Goal: Task Accomplishment & Management: Use online tool/utility

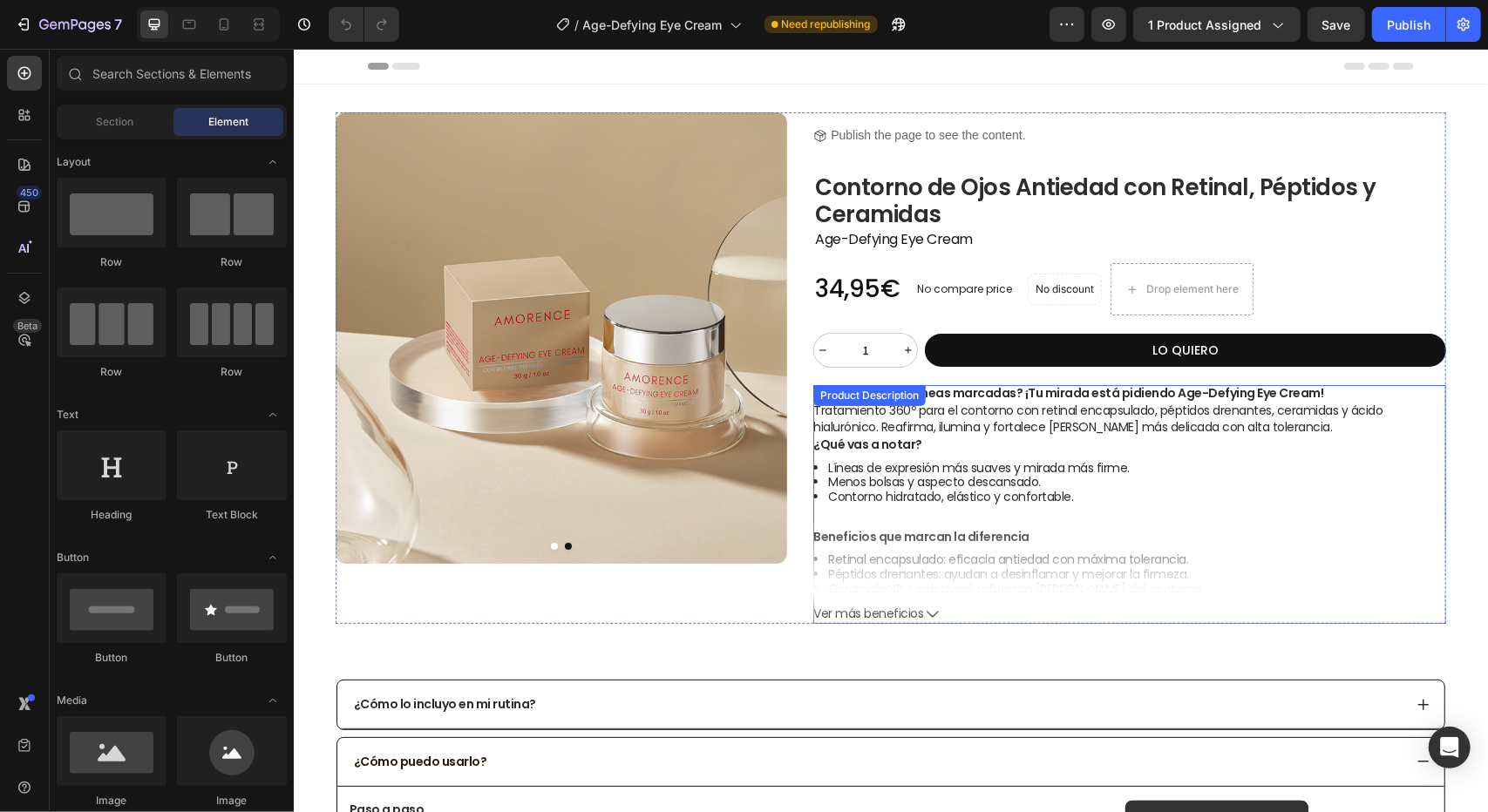
click at [903, 613] on span "Ver más beneficios" at bounding box center [867, 613] width 109 height 15
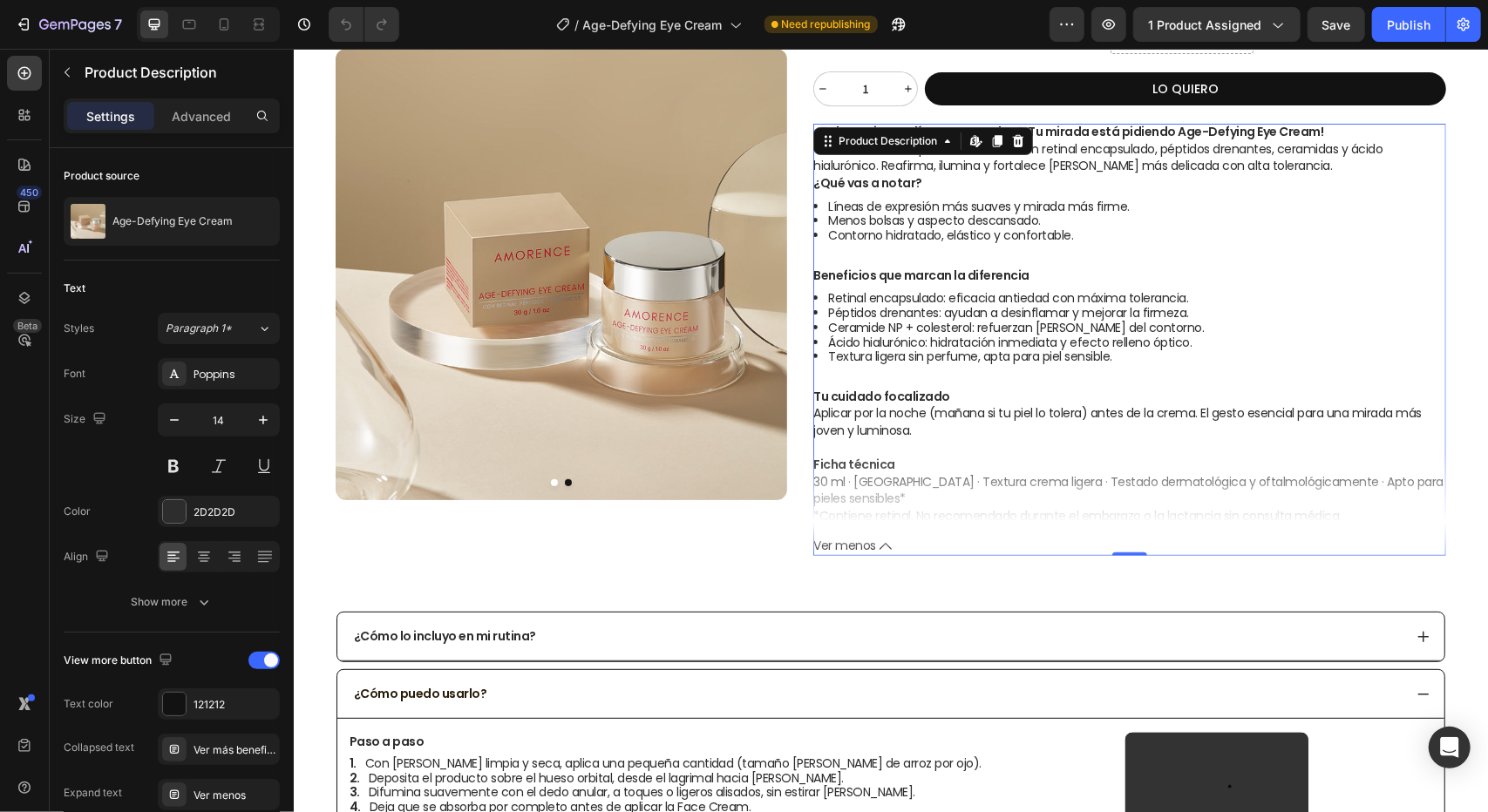
scroll to position [261, 0]
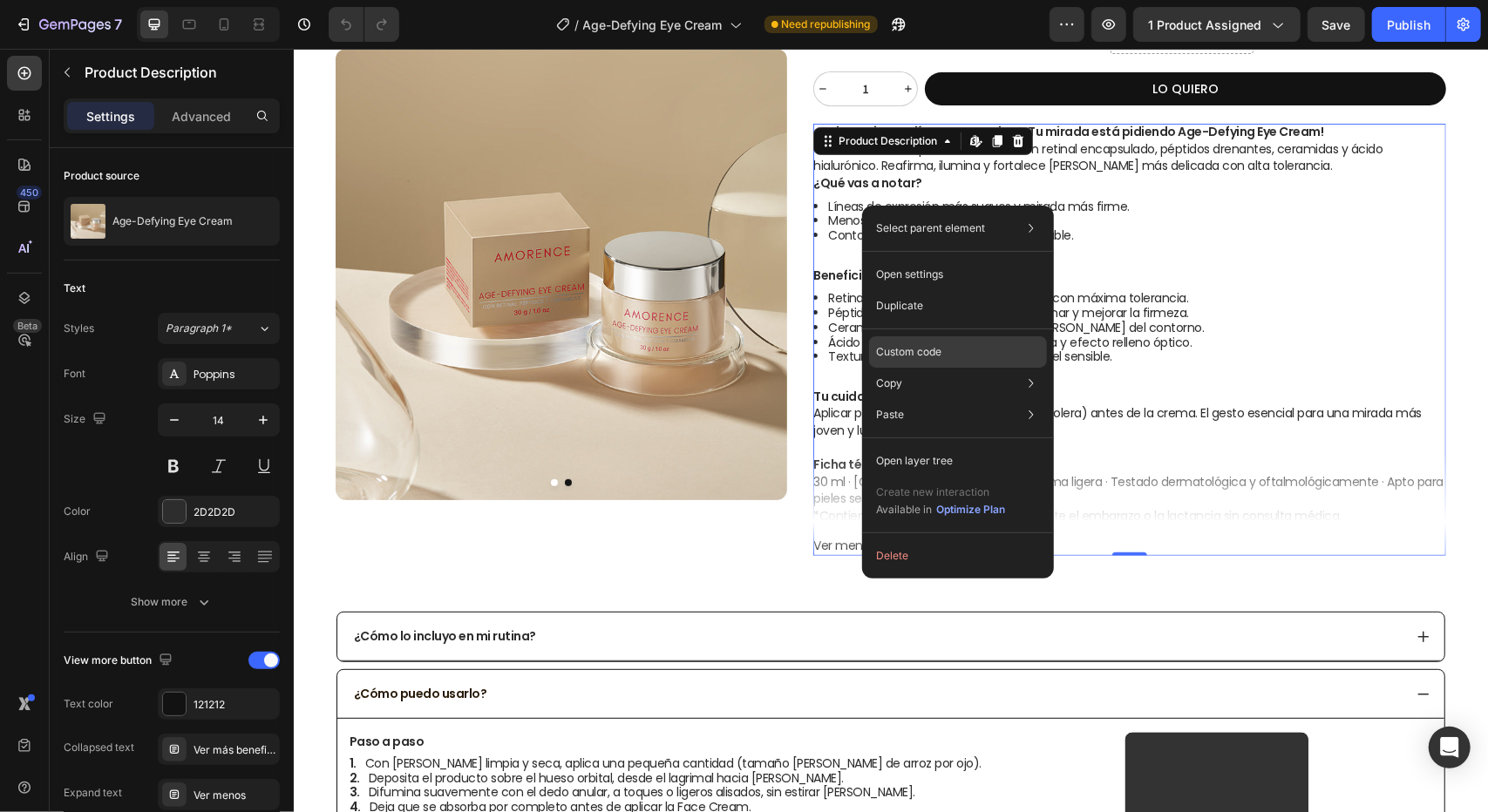
click at [921, 350] on p "Custom code" at bounding box center [908, 352] width 66 height 15
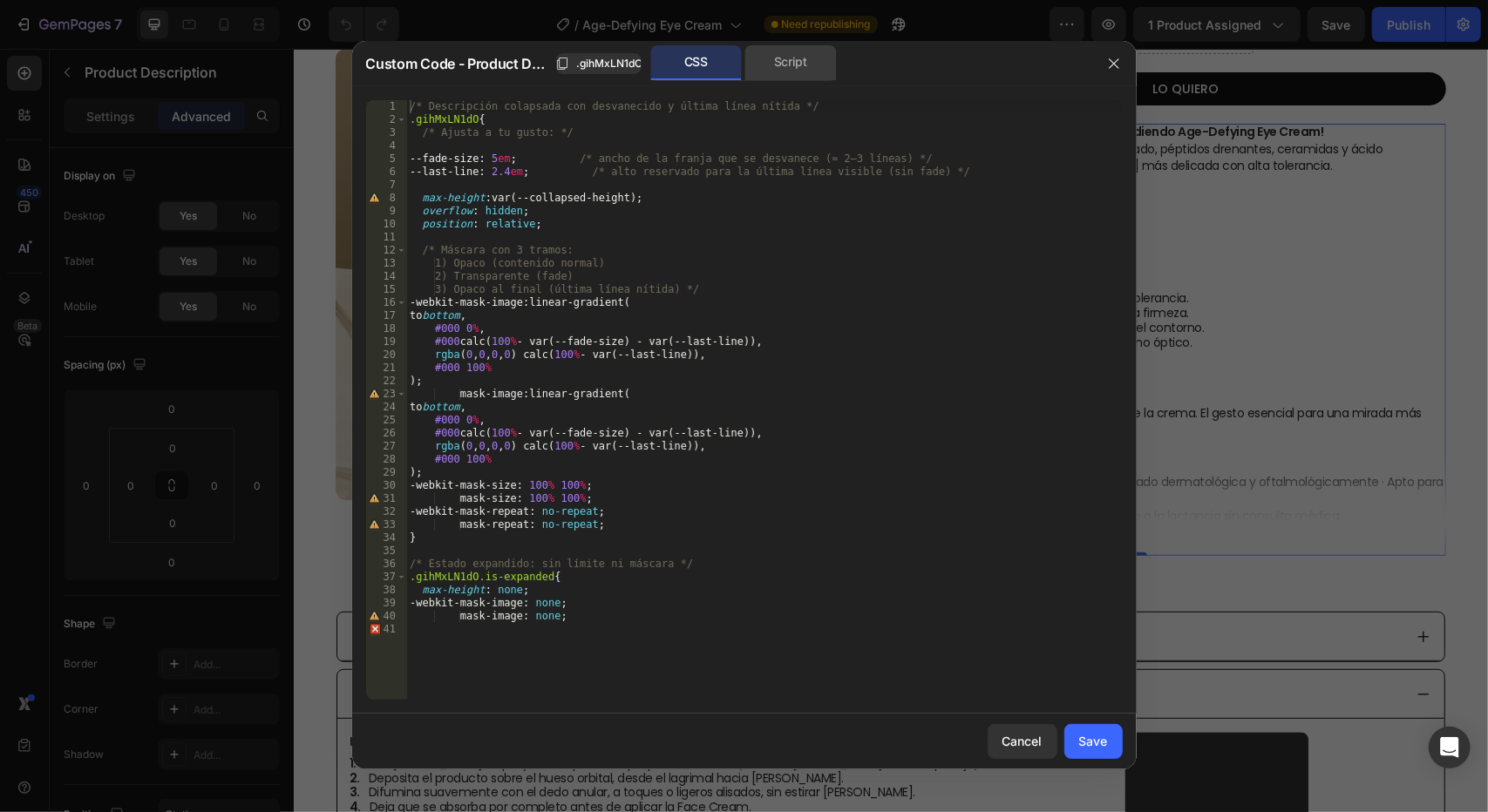
click at [776, 62] on div "Script" at bounding box center [791, 62] width 92 height 35
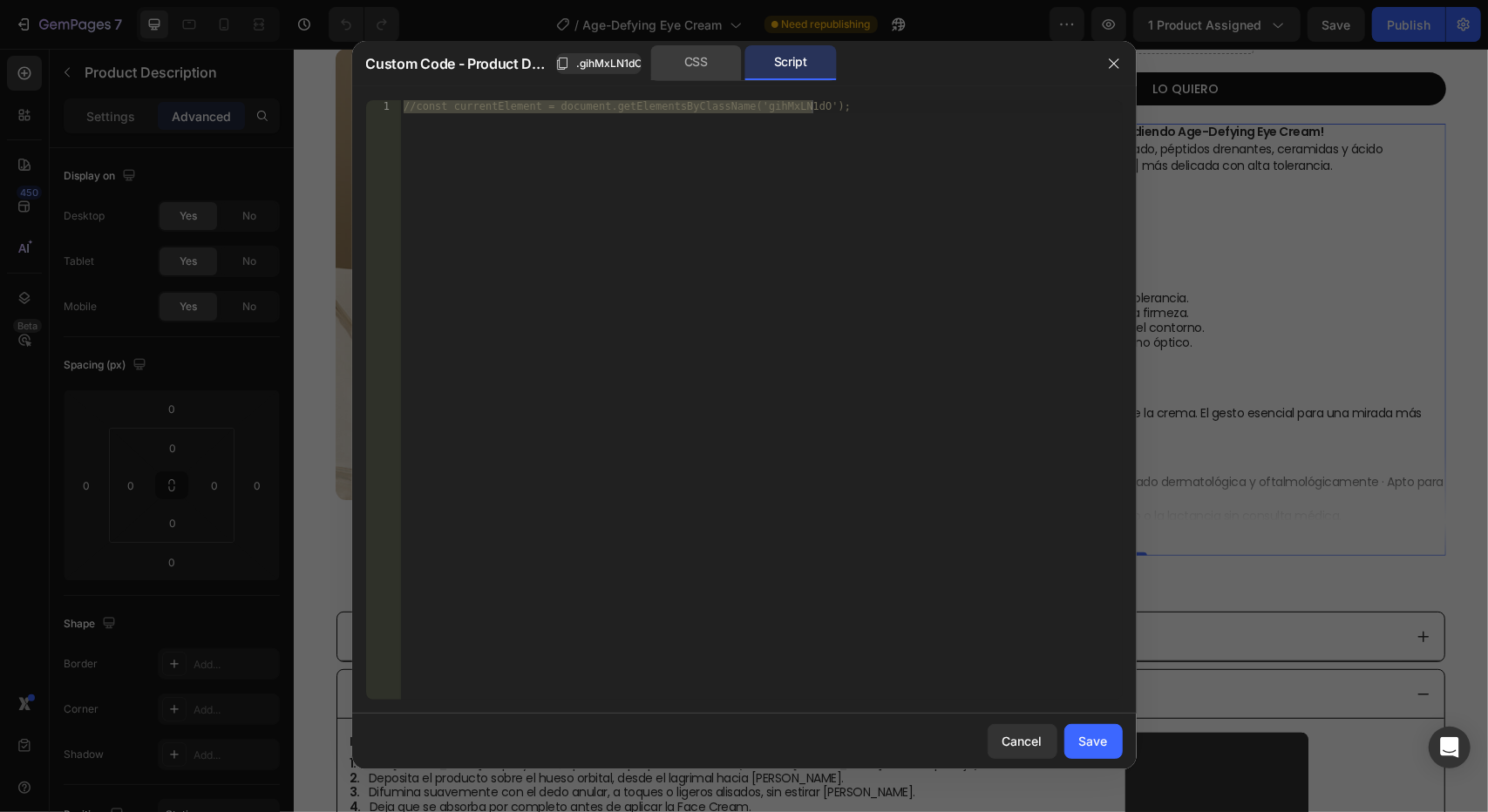
click at [699, 62] on div "CSS" at bounding box center [696, 62] width 92 height 35
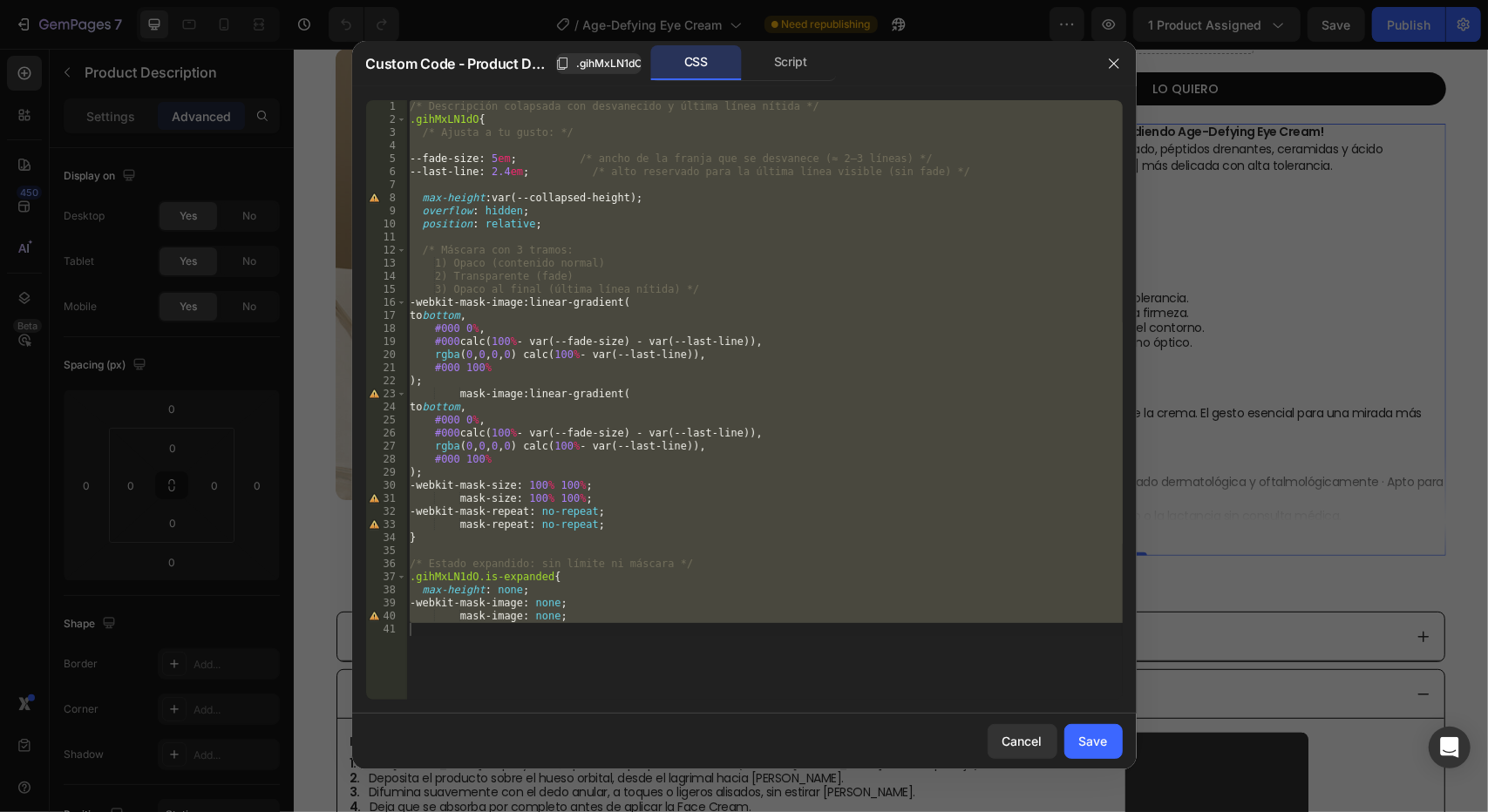
click at [862, 513] on div "/* Descripción colapsada con desvanecido y última línea nítida */ .gihMxLN1dO {…" at bounding box center [765, 400] width 716 height 599
drag, startPoint x: 652, startPoint y: 677, endPoint x: 409, endPoint y: 23, distance: 697.7
click at [409, 23] on div "Custom Code - Product Description .gihMxLN1dO CSS Script -webkit-mask-repeat: n…" at bounding box center [744, 406] width 1488 height 812
type textarea "/* Descripción colapsada con desvanecido y última línea nítida */ .gihMxLN1dO{"
click at [1302, 188] on div at bounding box center [744, 406] width 1488 height 812
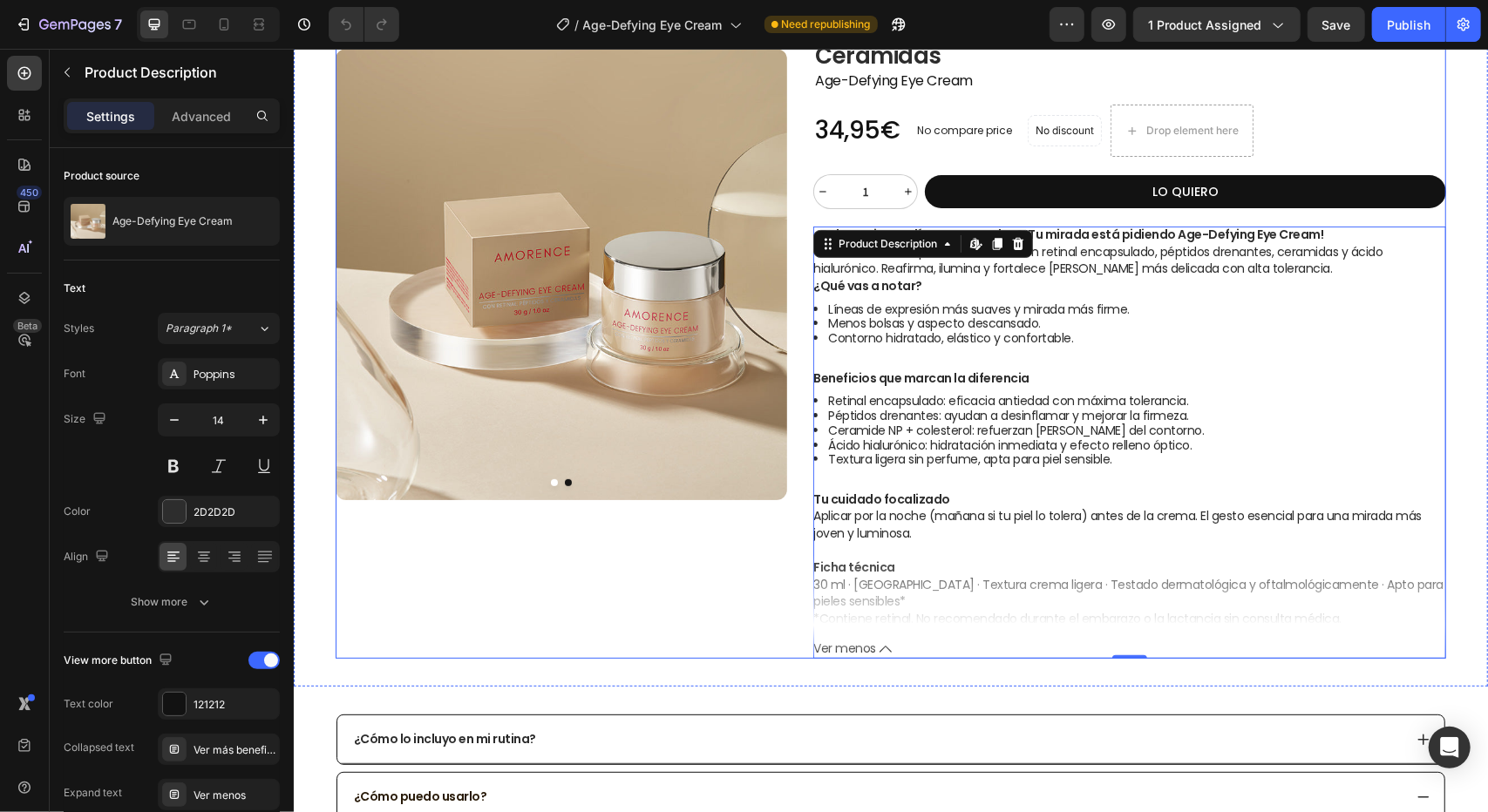
scroll to position [0, 0]
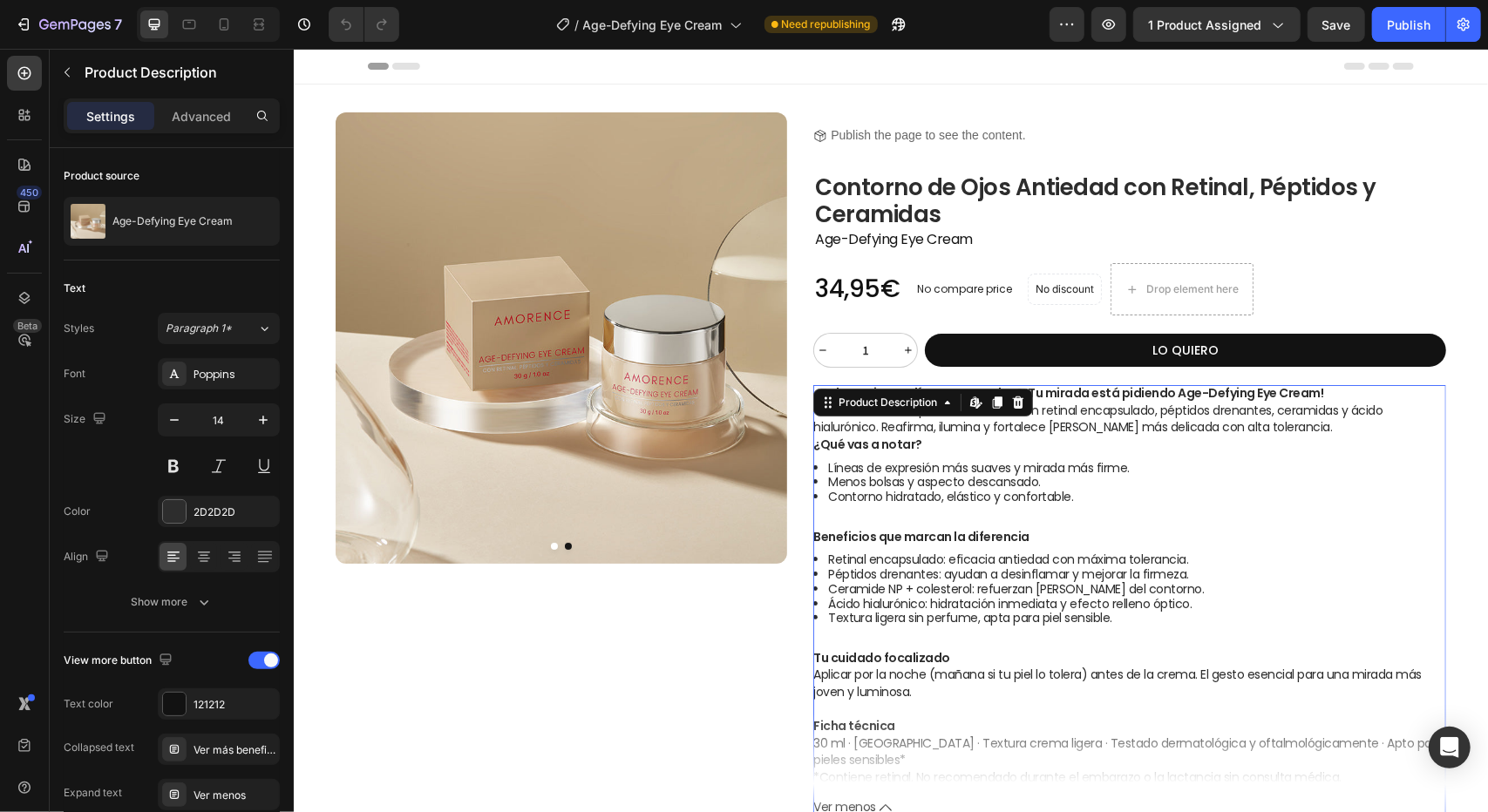
click at [875, 481] on li "Menos bolsas y aspecto descansado." at bounding box center [1136, 481] width 617 height 15
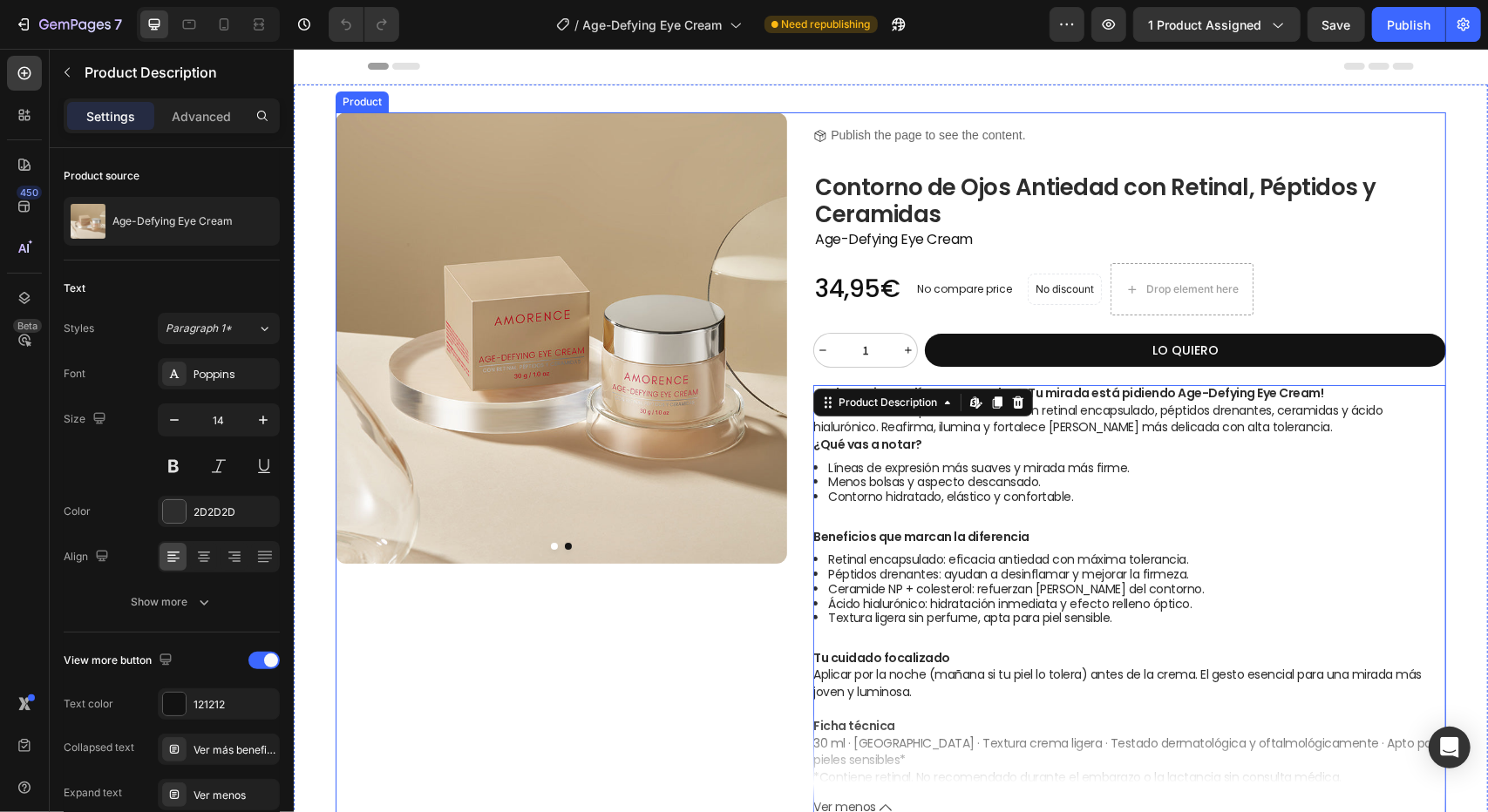
click at [720, 631] on div "Product Images Product Images" at bounding box center [560, 464] width 451 height 705
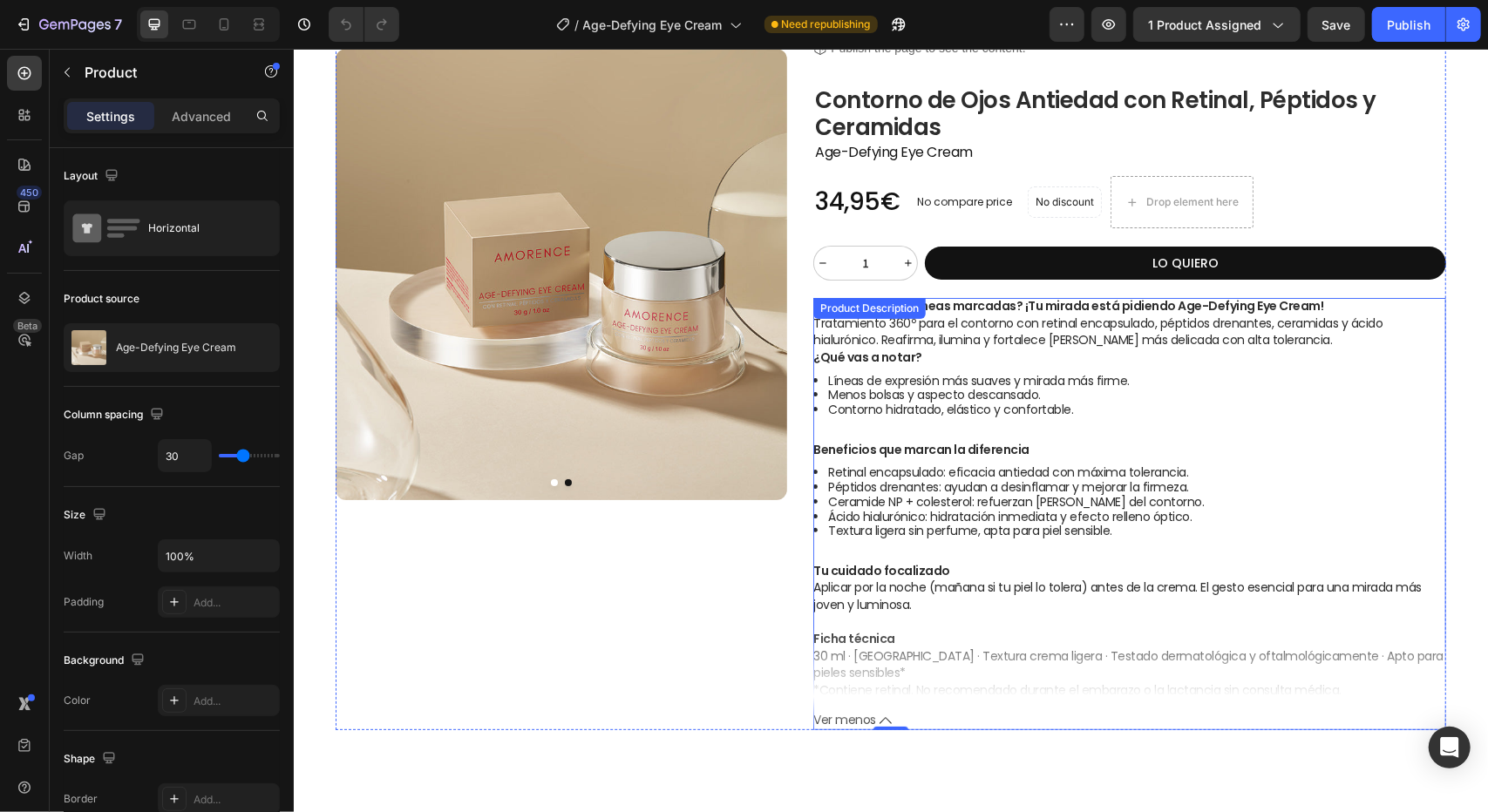
scroll to position [174, 0]
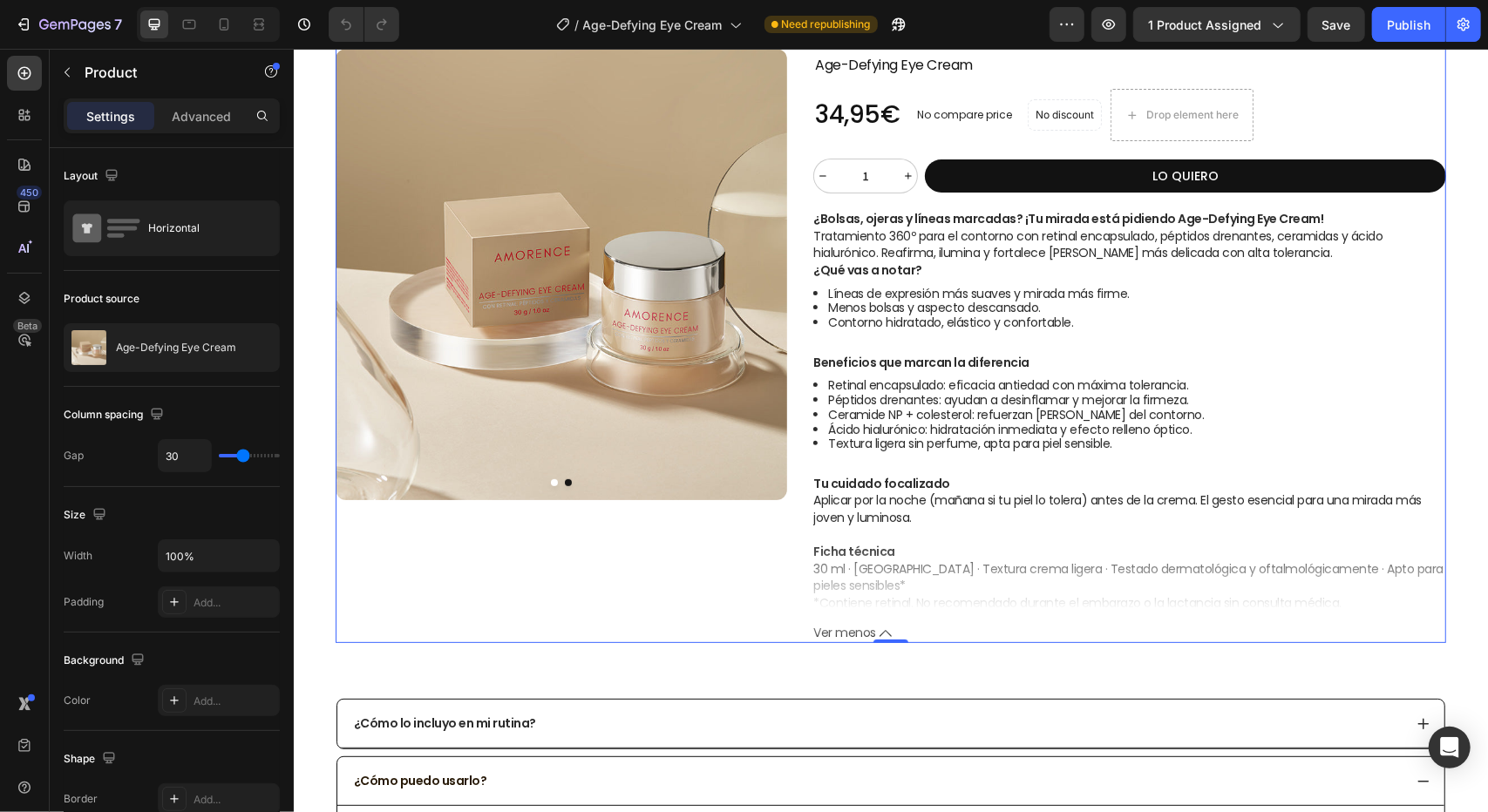
click at [879, 630] on icon at bounding box center [885, 633] width 13 height 13
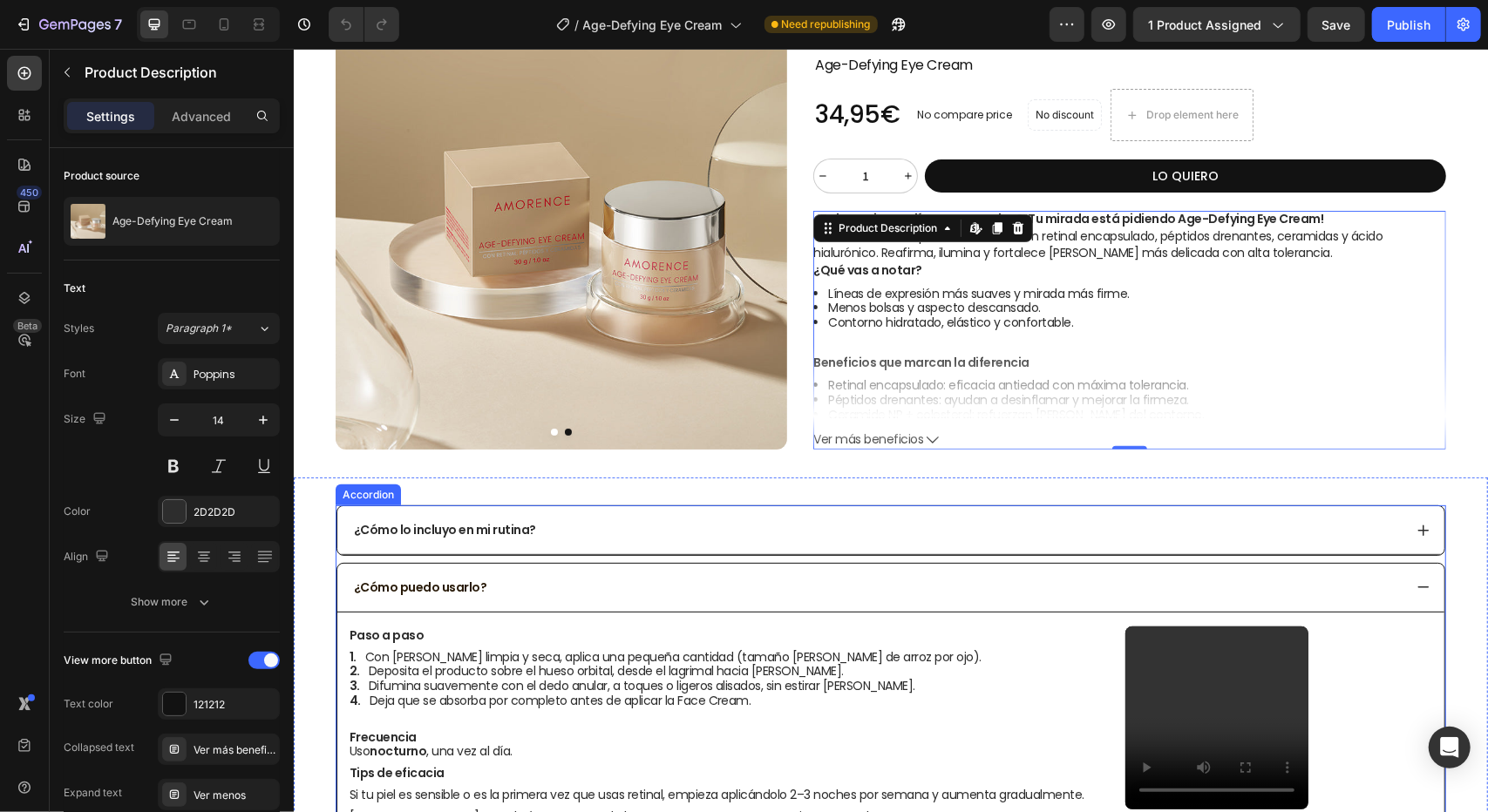
scroll to position [87, 0]
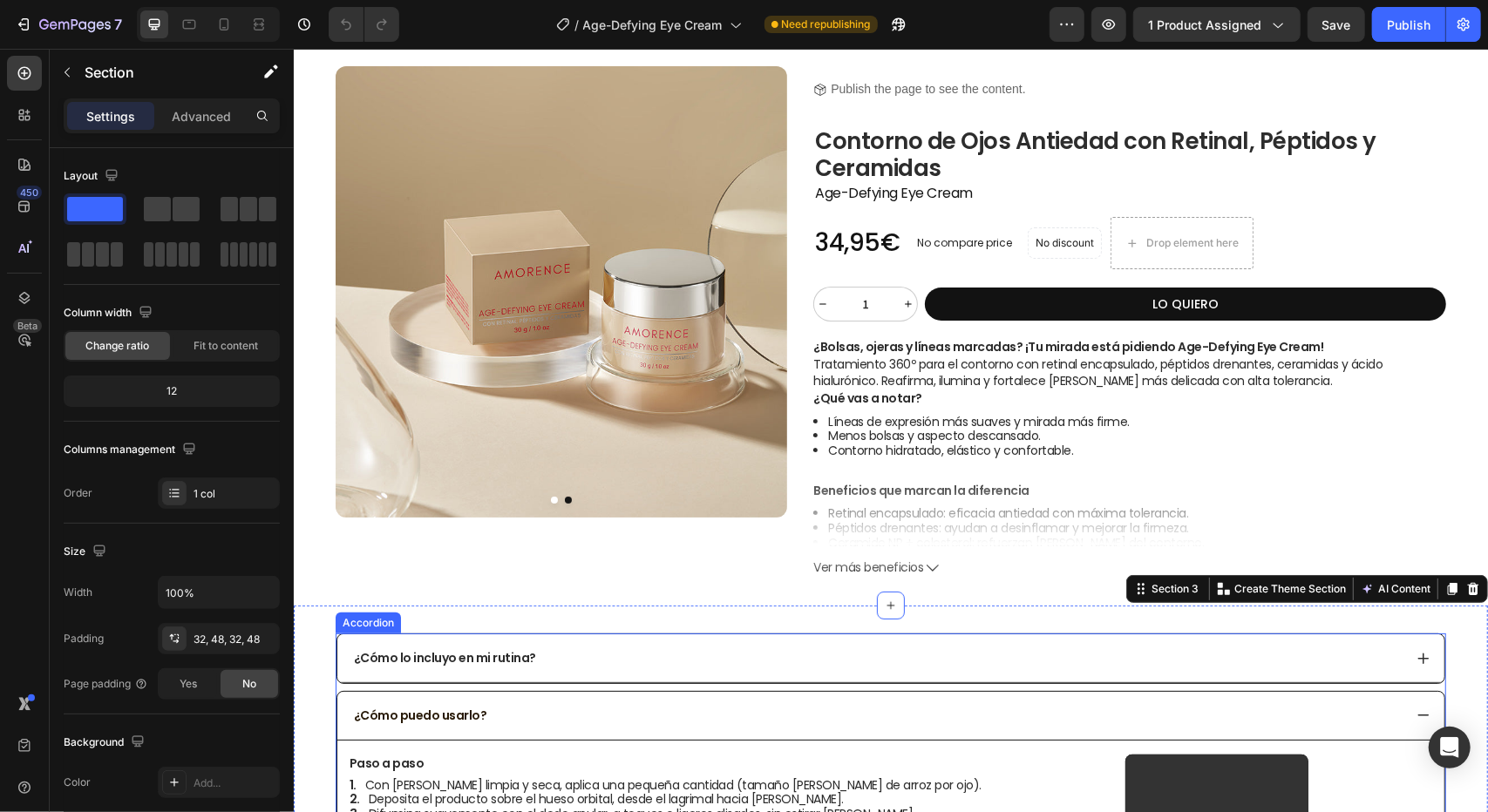
scroll to position [0, 0]
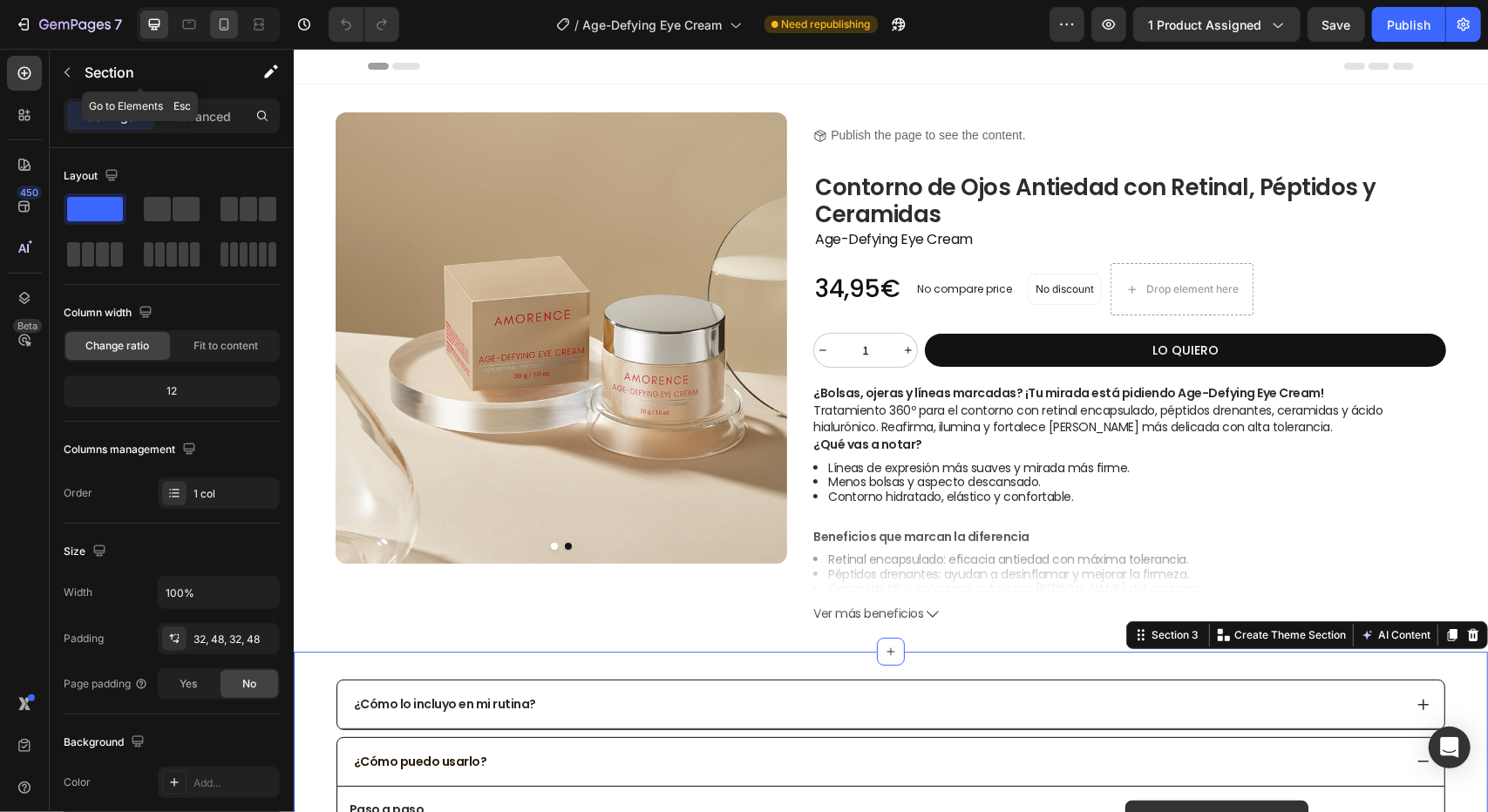
click at [223, 22] on icon at bounding box center [223, 23] width 17 height 17
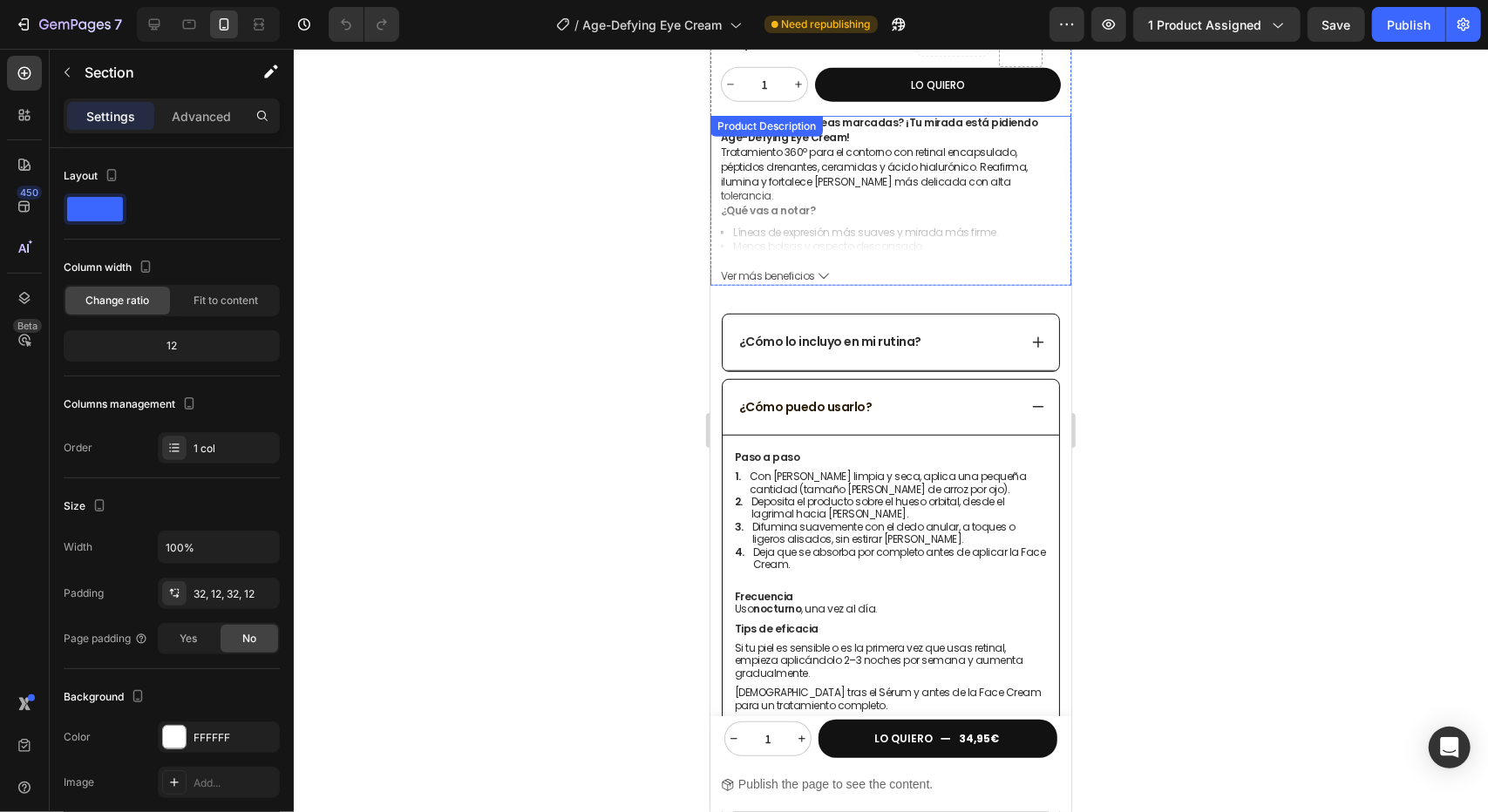
scroll to position [241, 0]
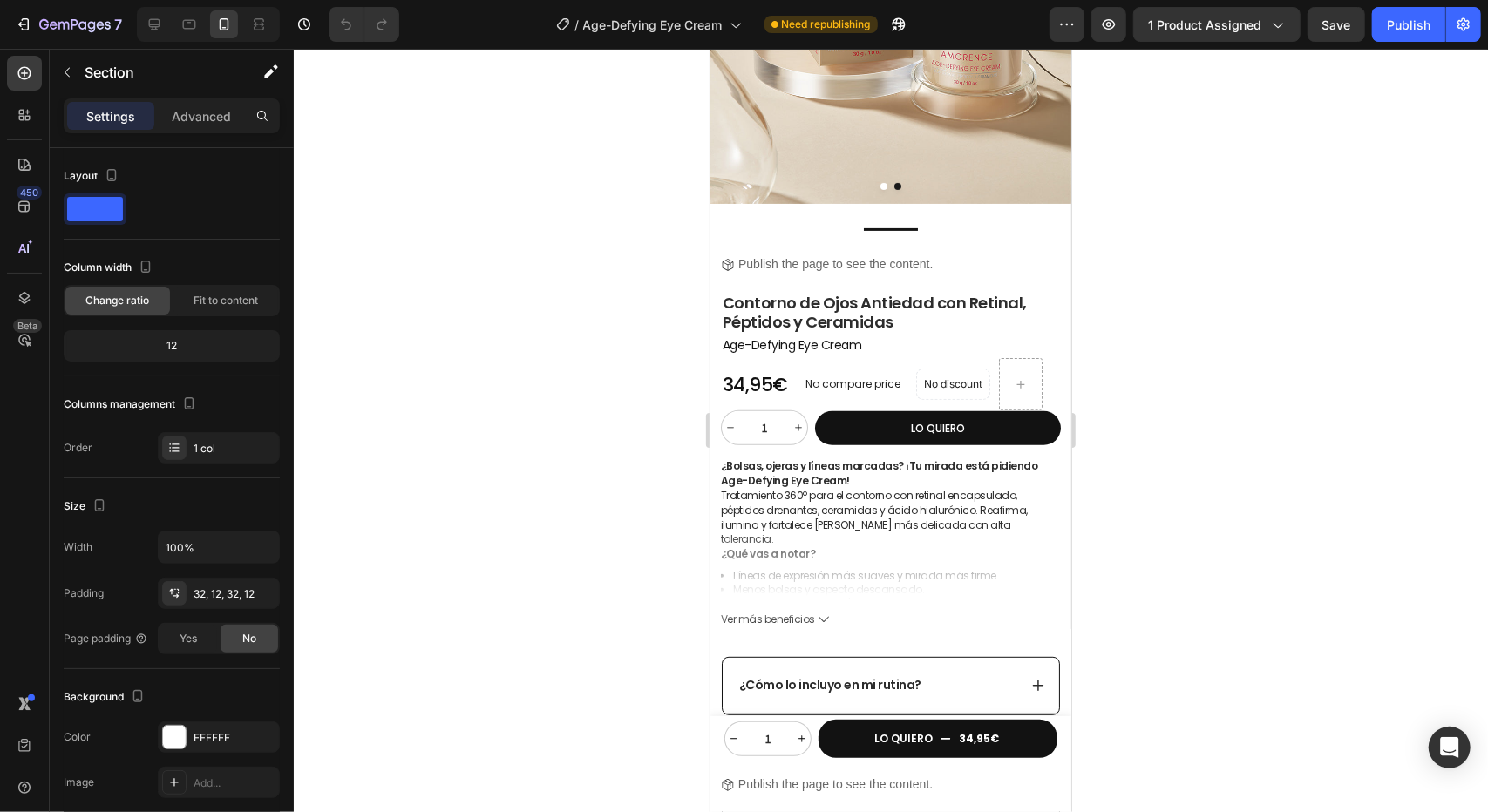
click at [640, 216] on div at bounding box center [890, 430] width 1194 height 764
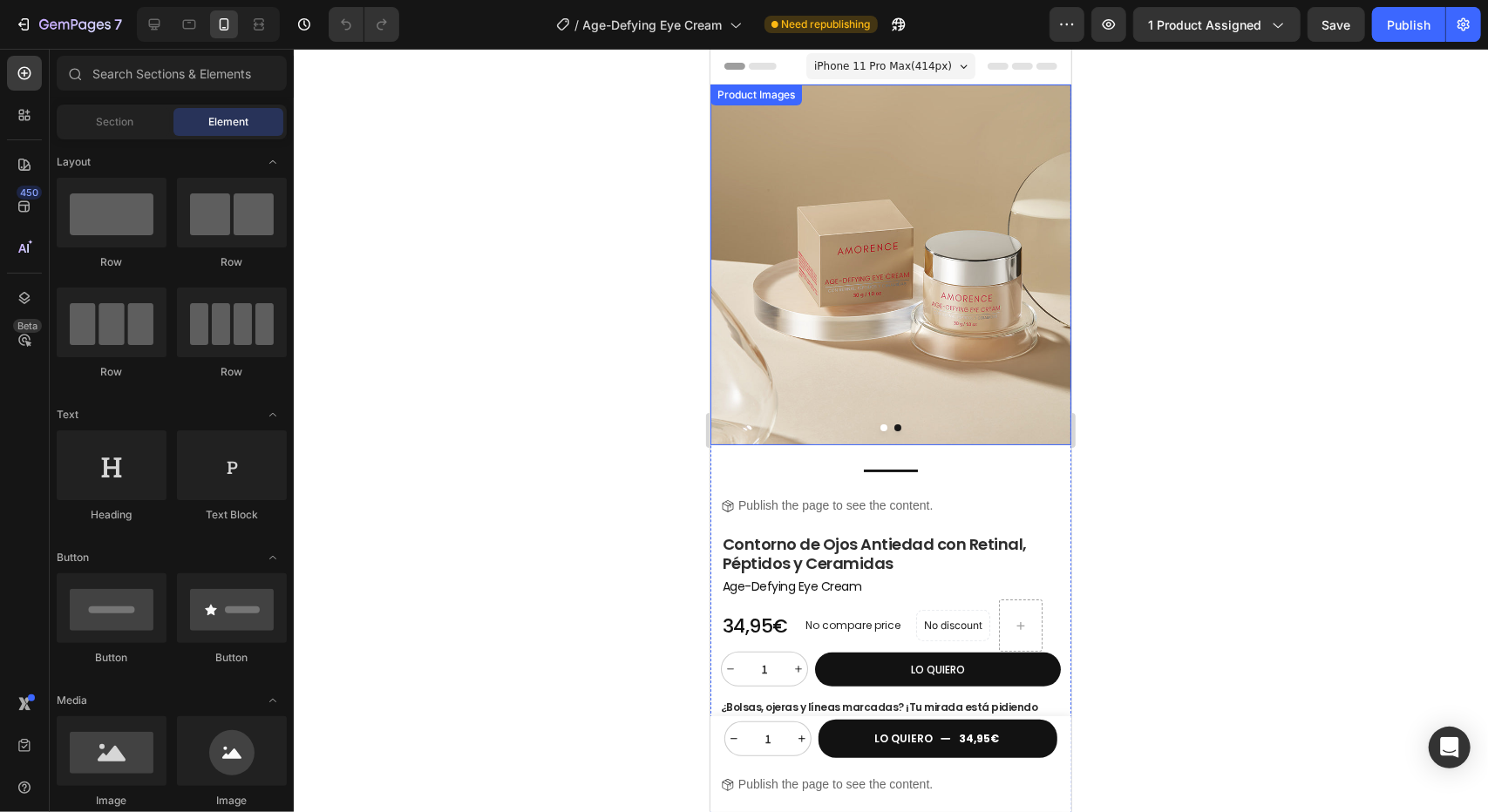
scroll to position [348, 0]
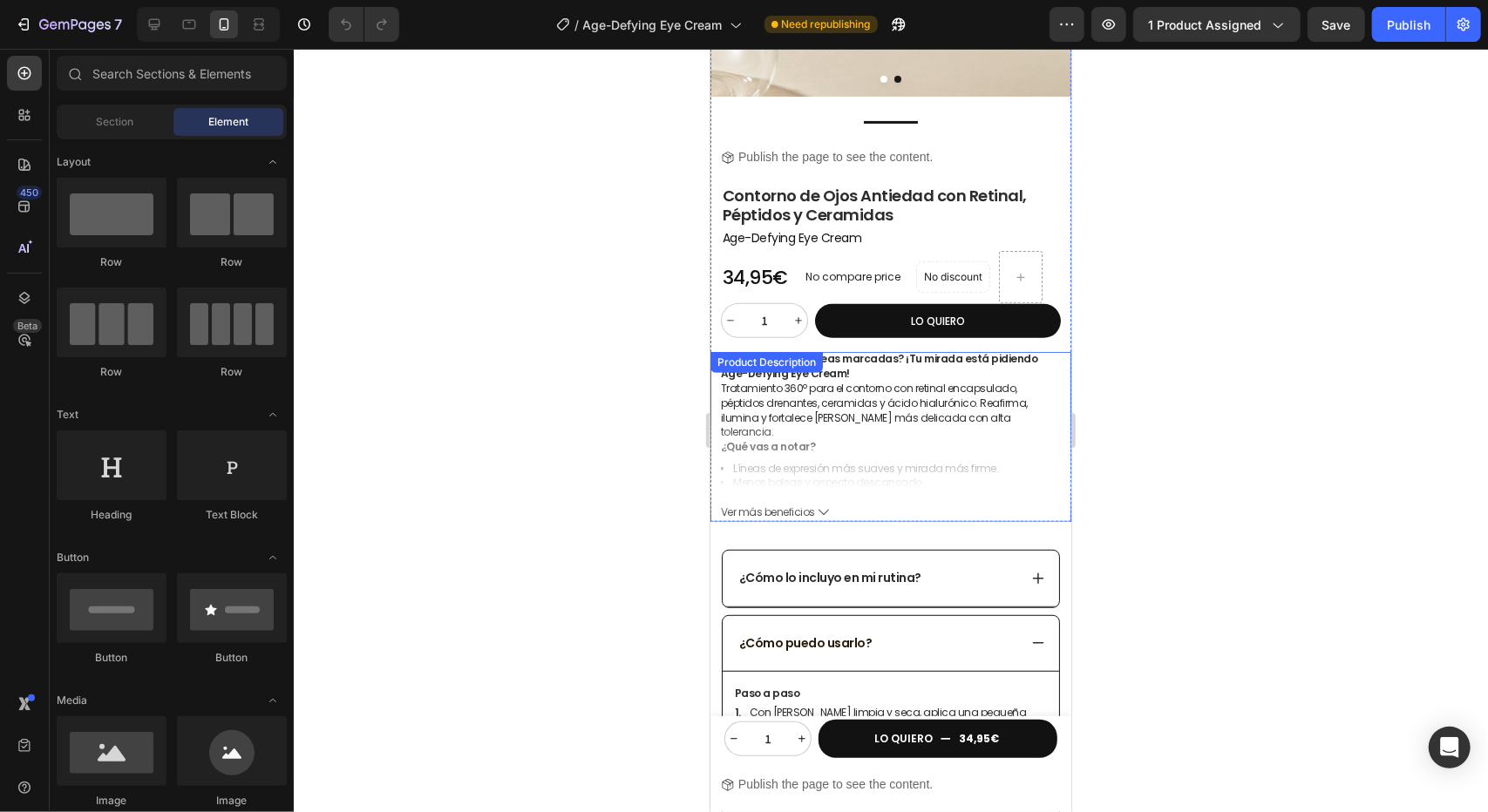
click at [818, 506] on icon at bounding box center [823, 511] width 11 height 11
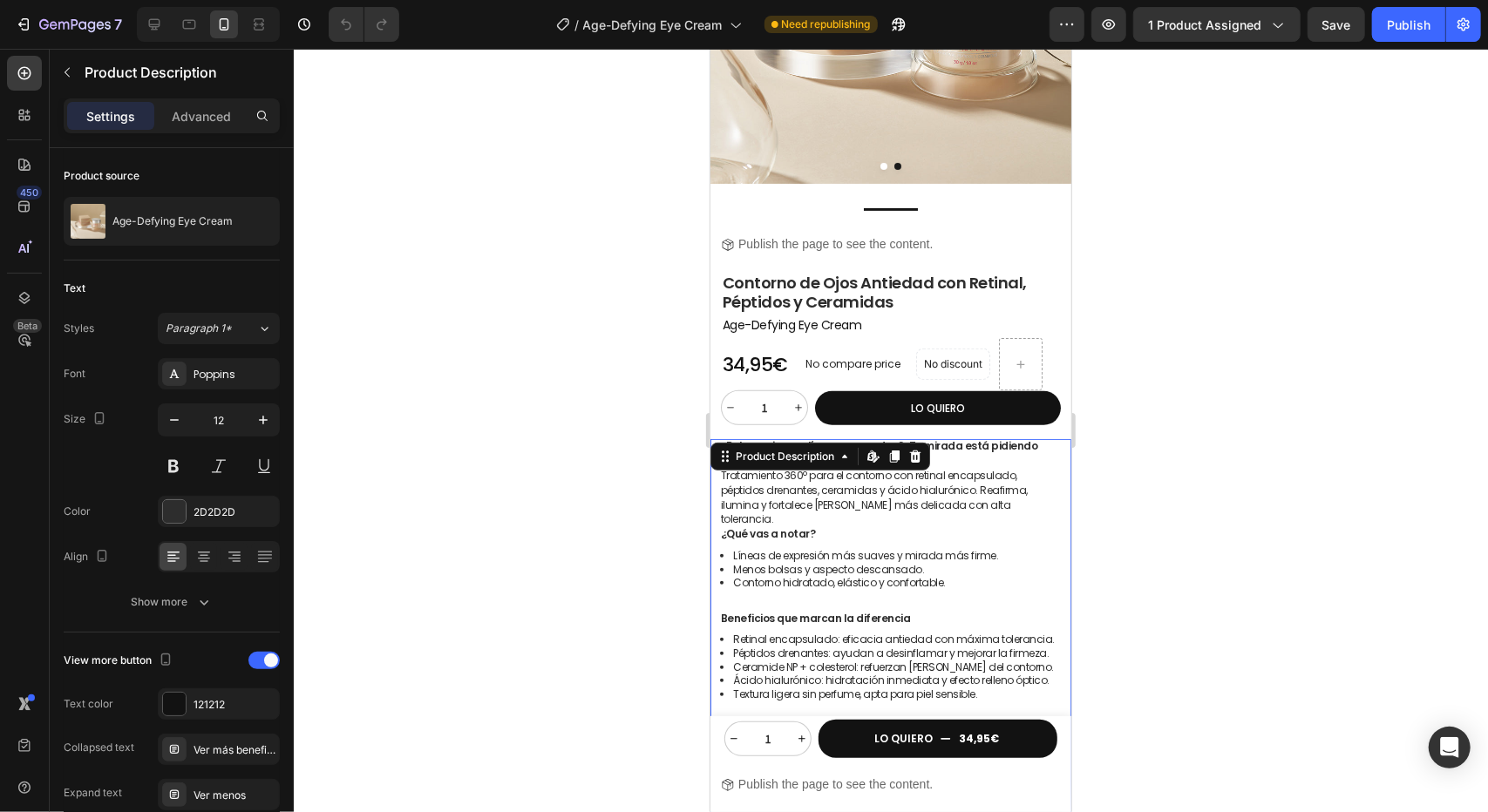
scroll to position [610, 0]
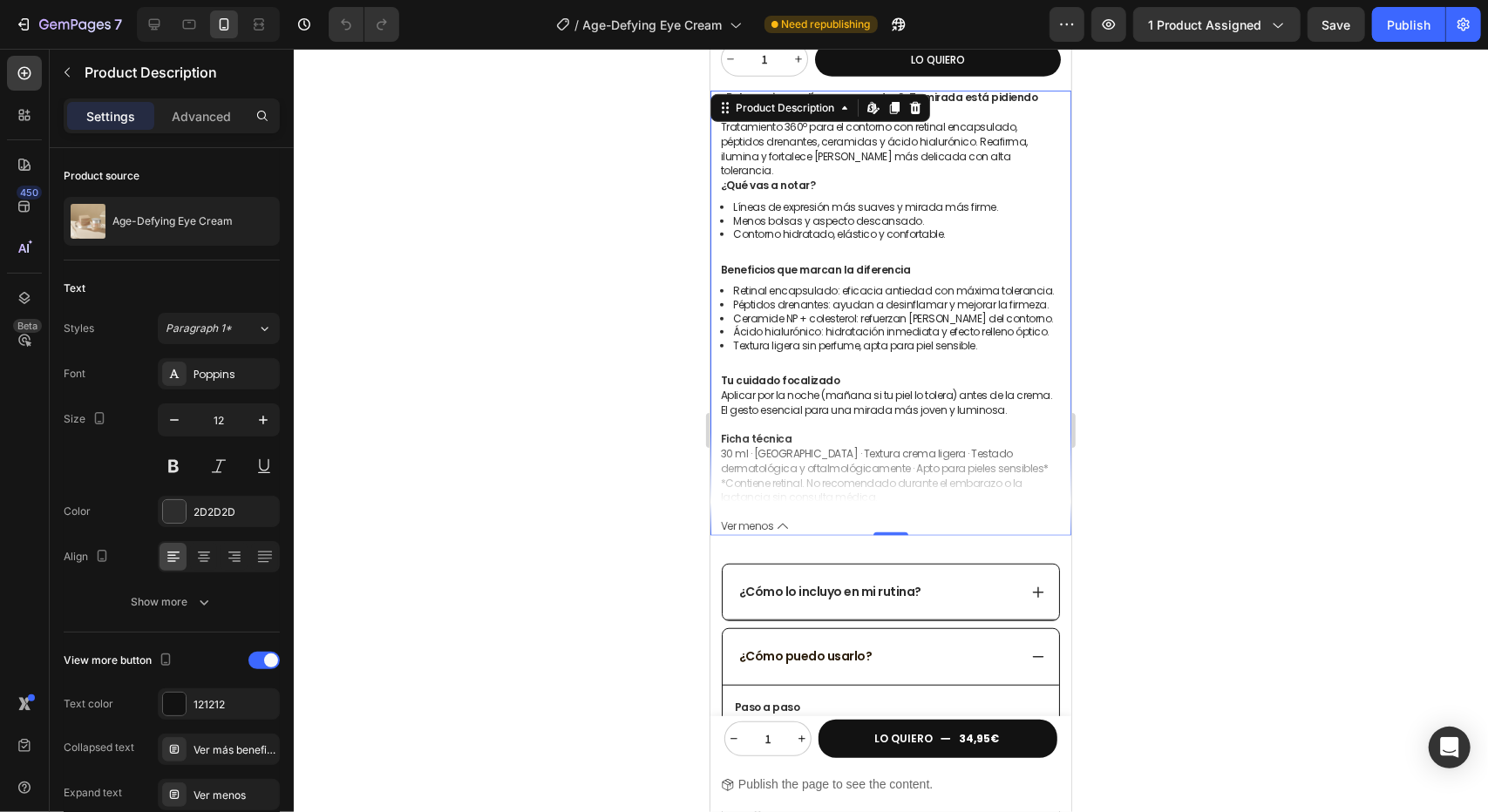
click at [898, 432] on p "Ficha técnica 30 ml · [GEOGRAPHIC_DATA] · Textura crema ligera · Testado dermat…" at bounding box center [883, 453] width 328 height 45
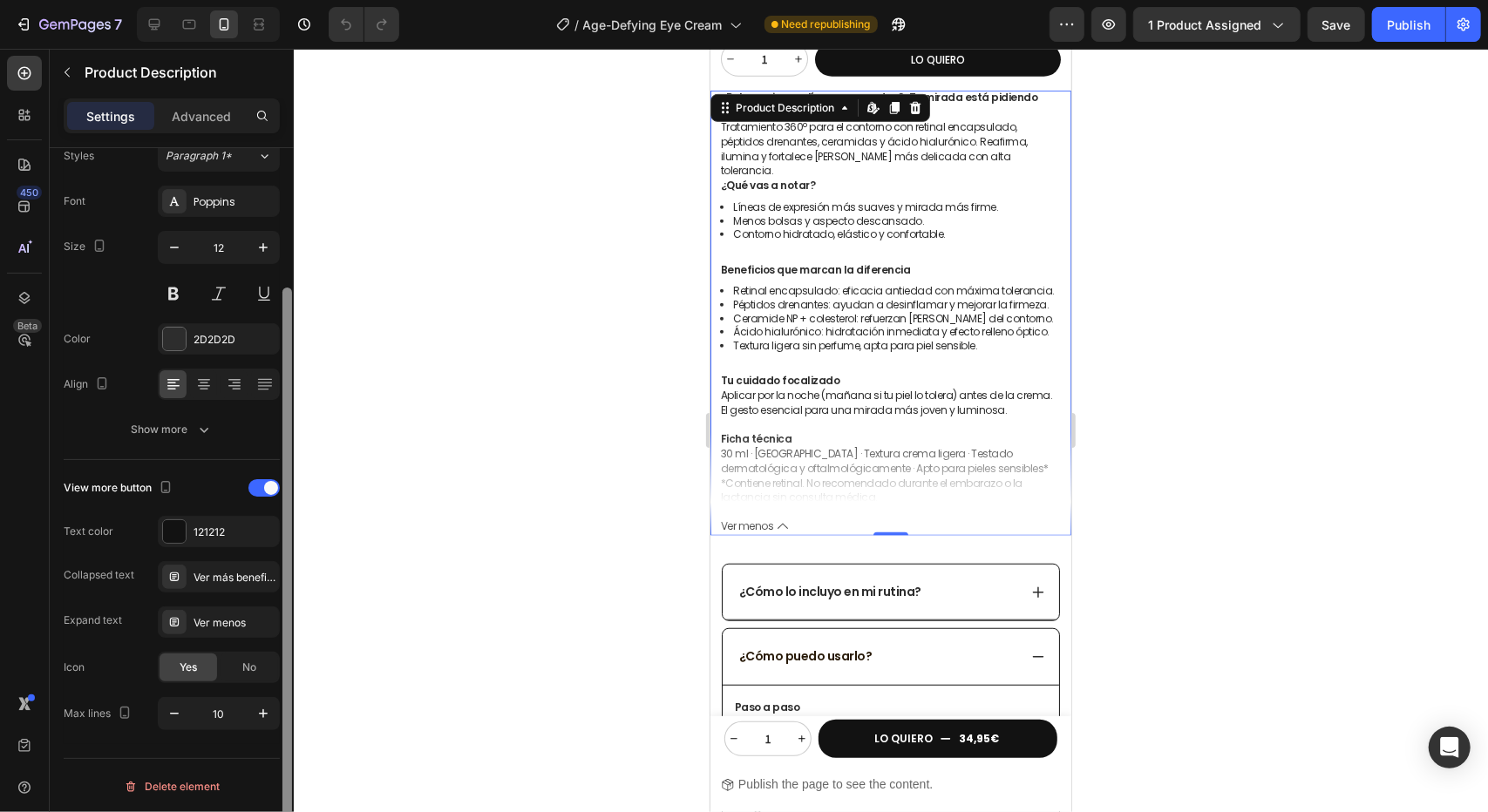
scroll to position [0, 0]
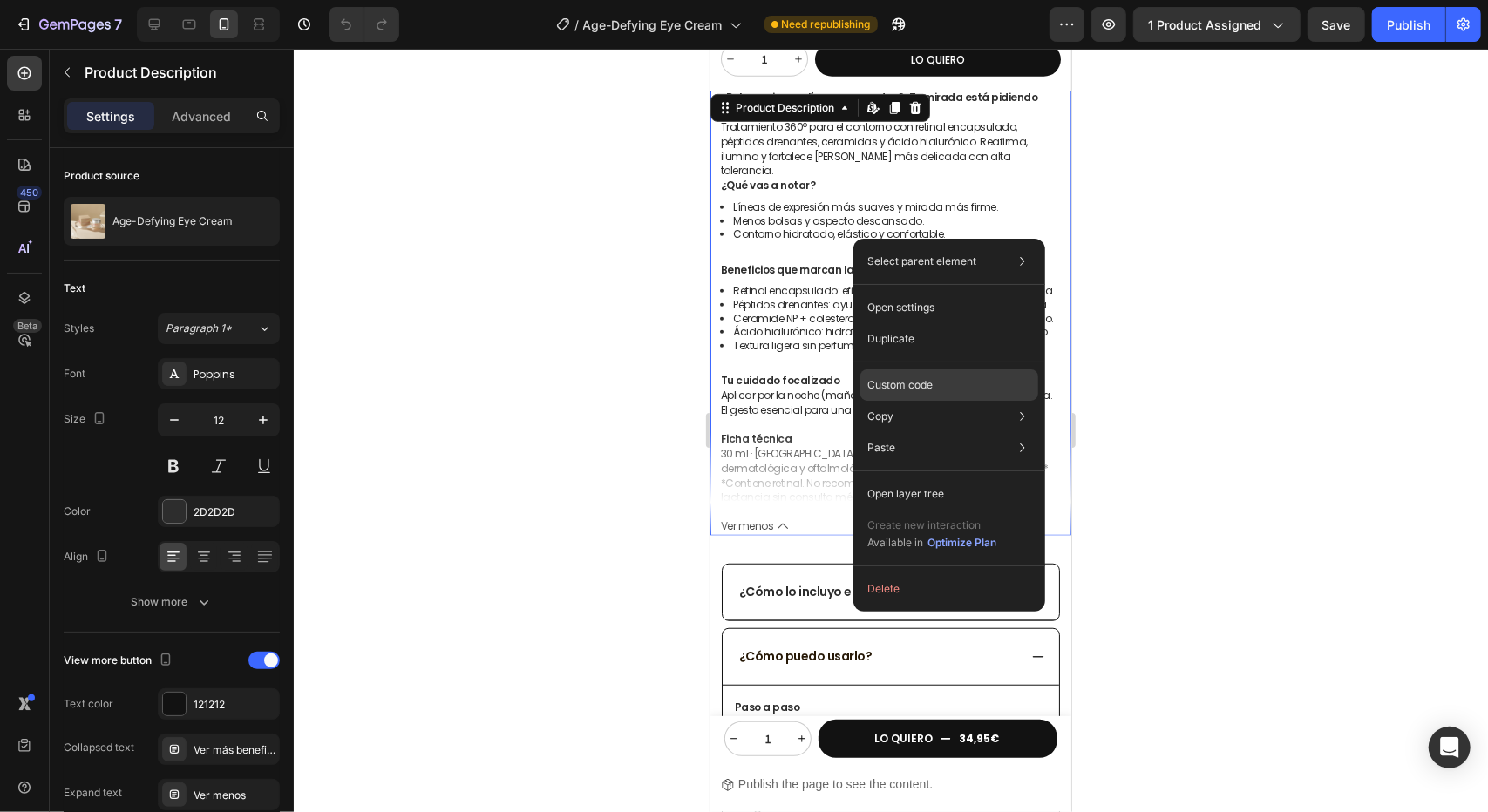
click at [925, 379] on p "Custom code" at bounding box center [899, 384] width 66 height 15
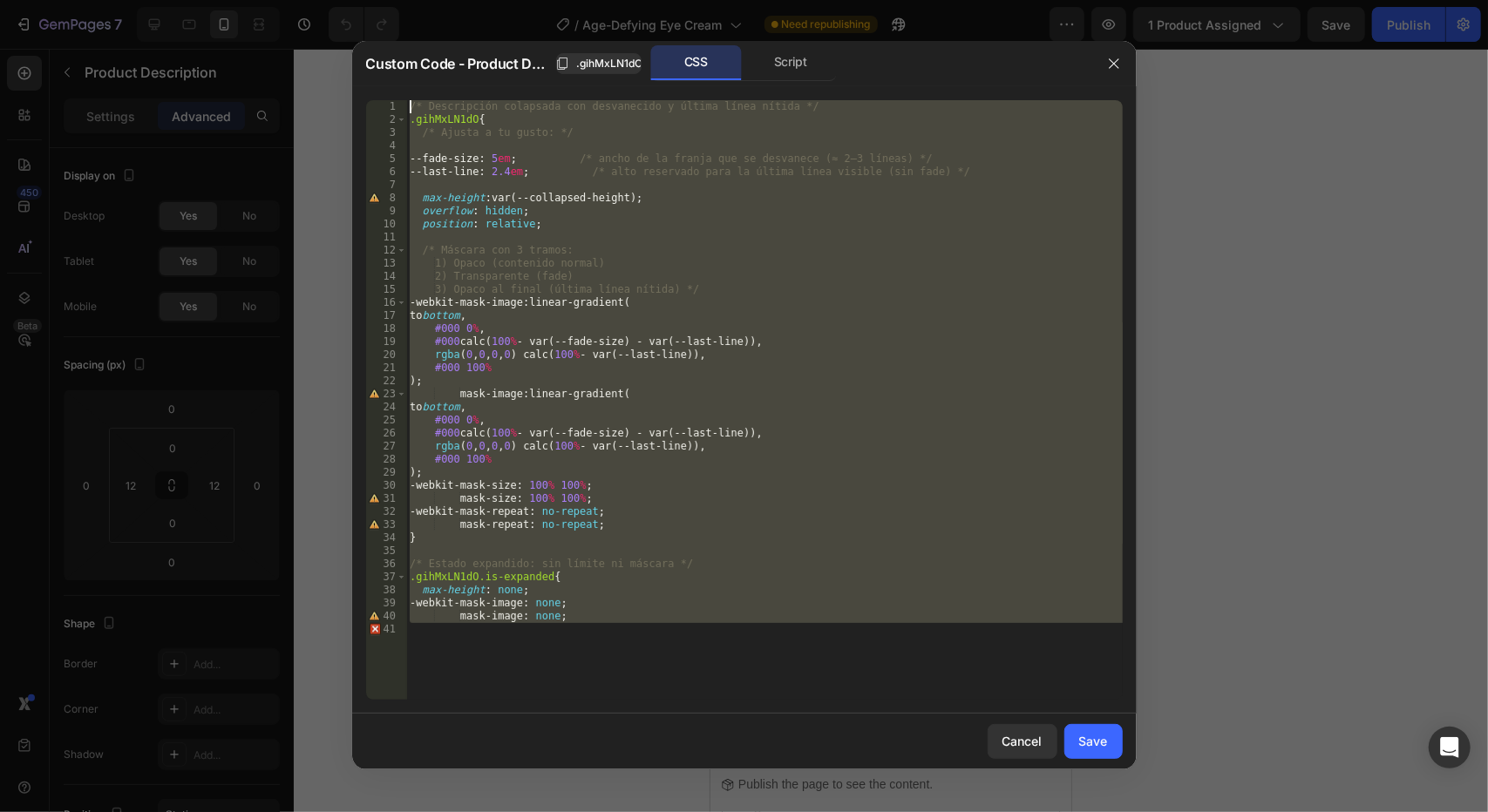
drag, startPoint x: 582, startPoint y: 661, endPoint x: 281, endPoint y: -55, distance: 776.7
click at [281, 0] on html "7 Version history / Age-Defying Eye Cream Need republishing Preview 1 product a…" at bounding box center [744, 0] width 1488 height 0
type textarea "/* Descripción colapsada con desvanecido y última línea nítida */ .gihMxLN1dO{"
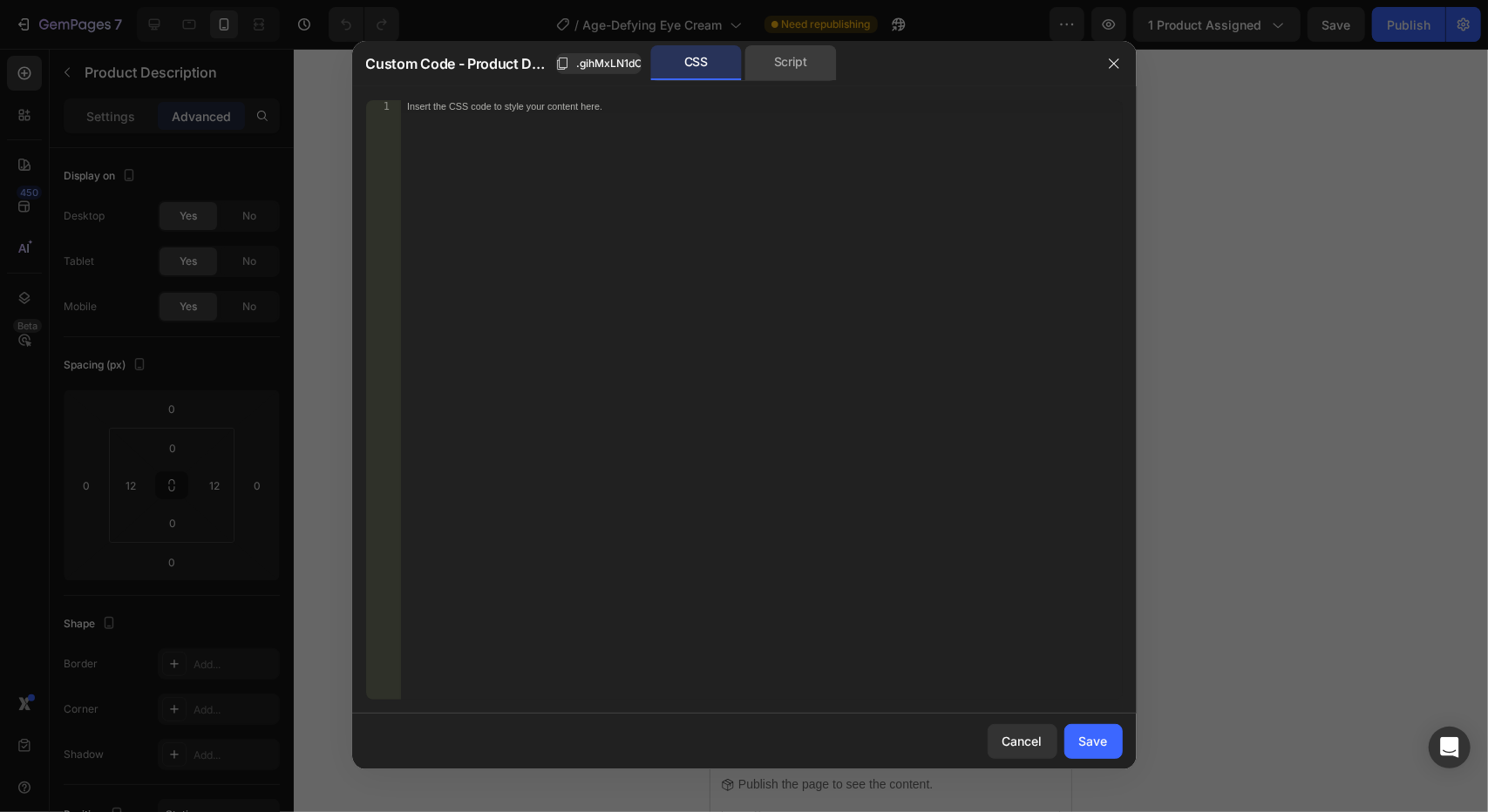
click at [814, 65] on div "Script" at bounding box center [791, 62] width 92 height 35
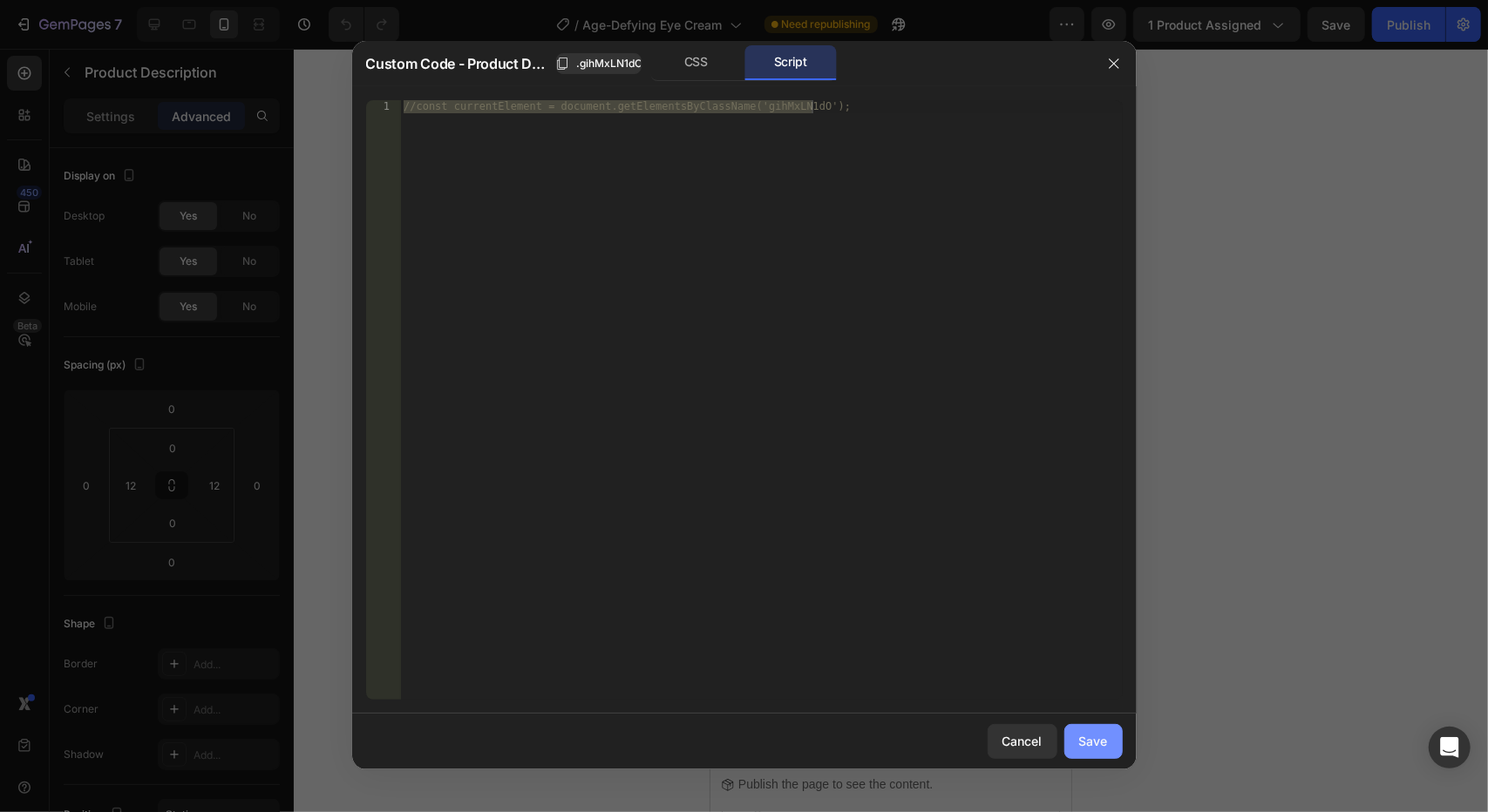
click at [1098, 748] on div "Save" at bounding box center [1093, 741] width 29 height 18
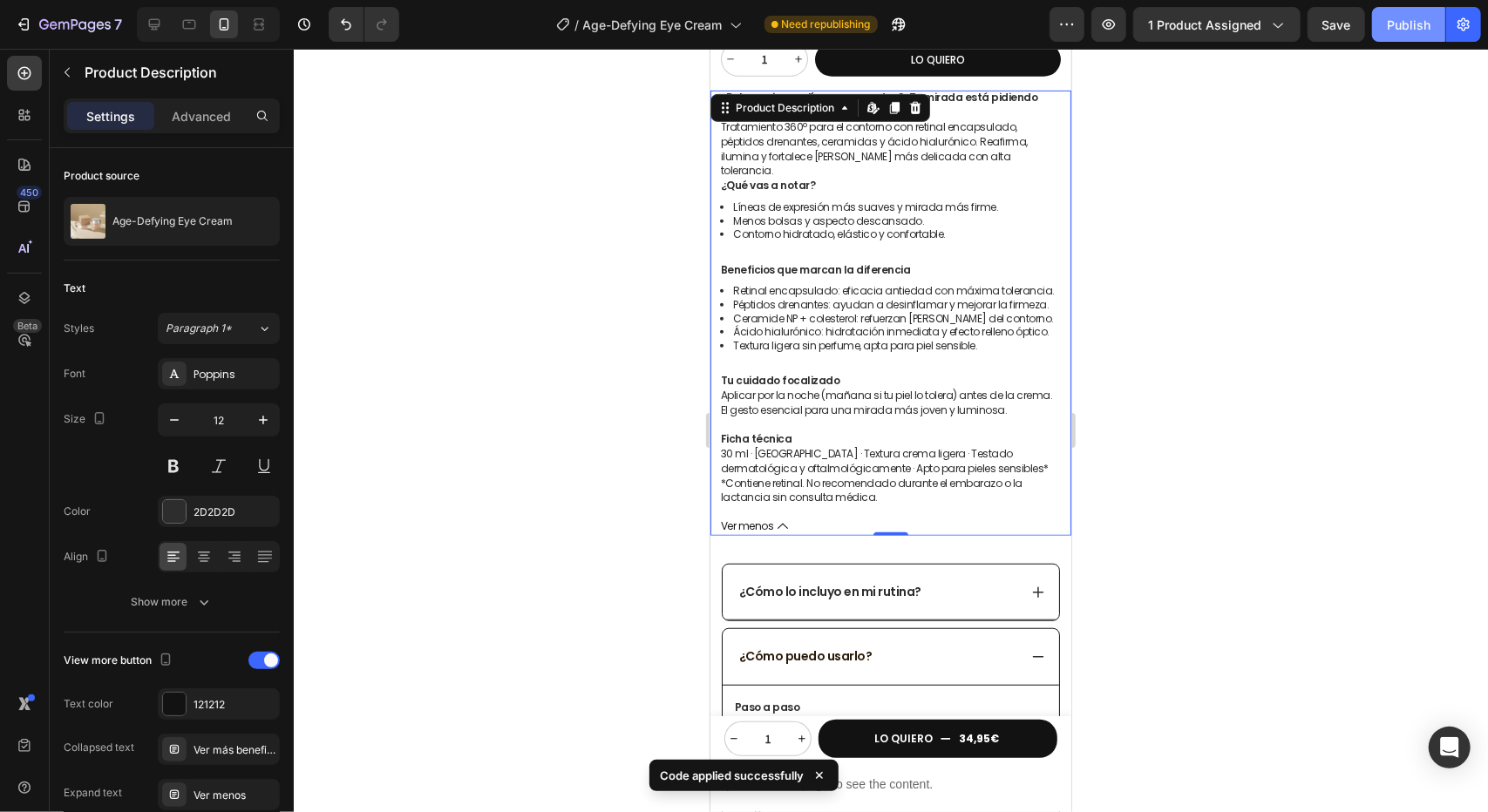
click at [1422, 28] on div "Publish" at bounding box center [1408, 24] width 44 height 18
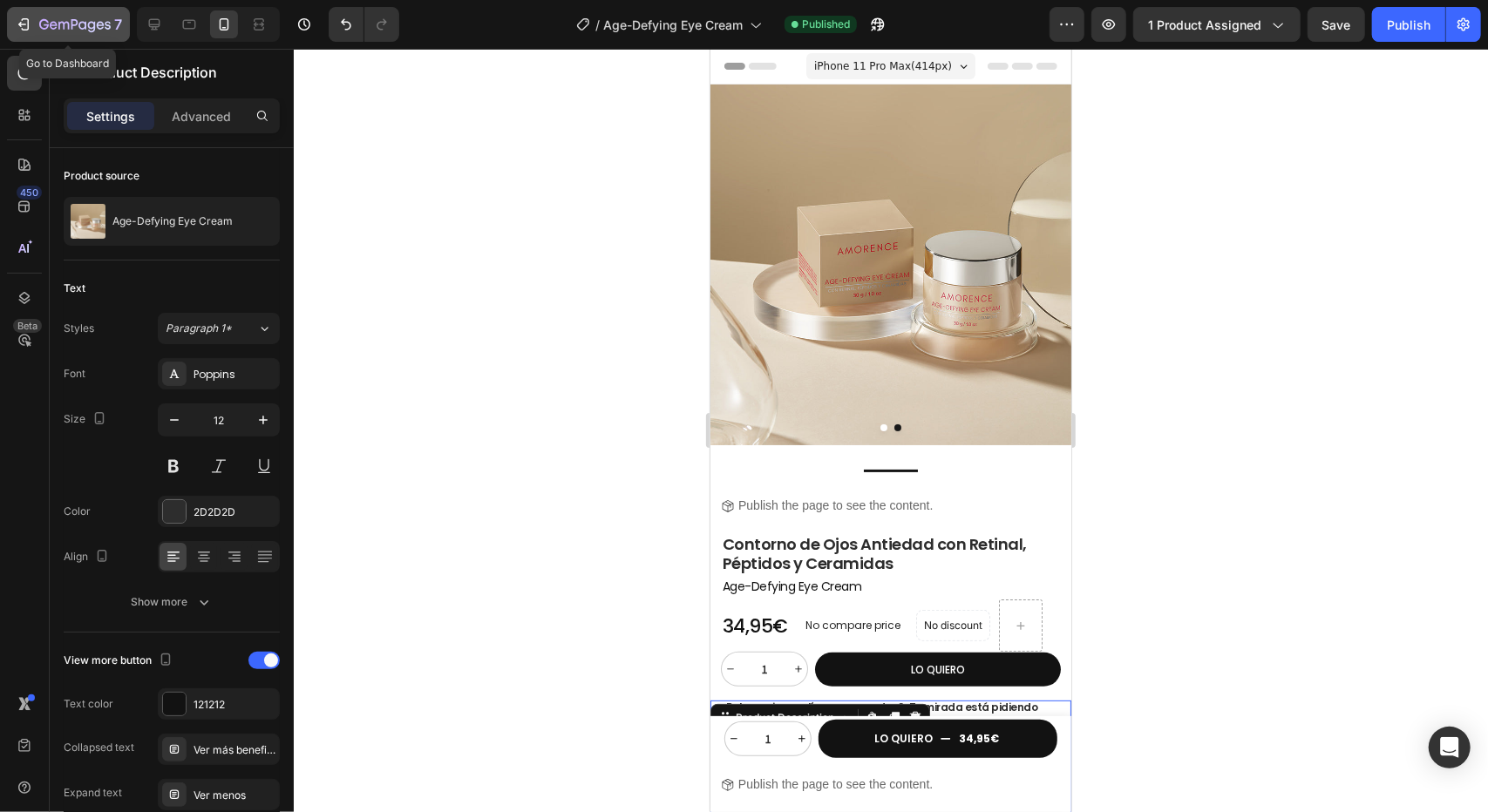
click at [78, 32] on icon "button" at bounding box center [75, 25] width 72 height 15
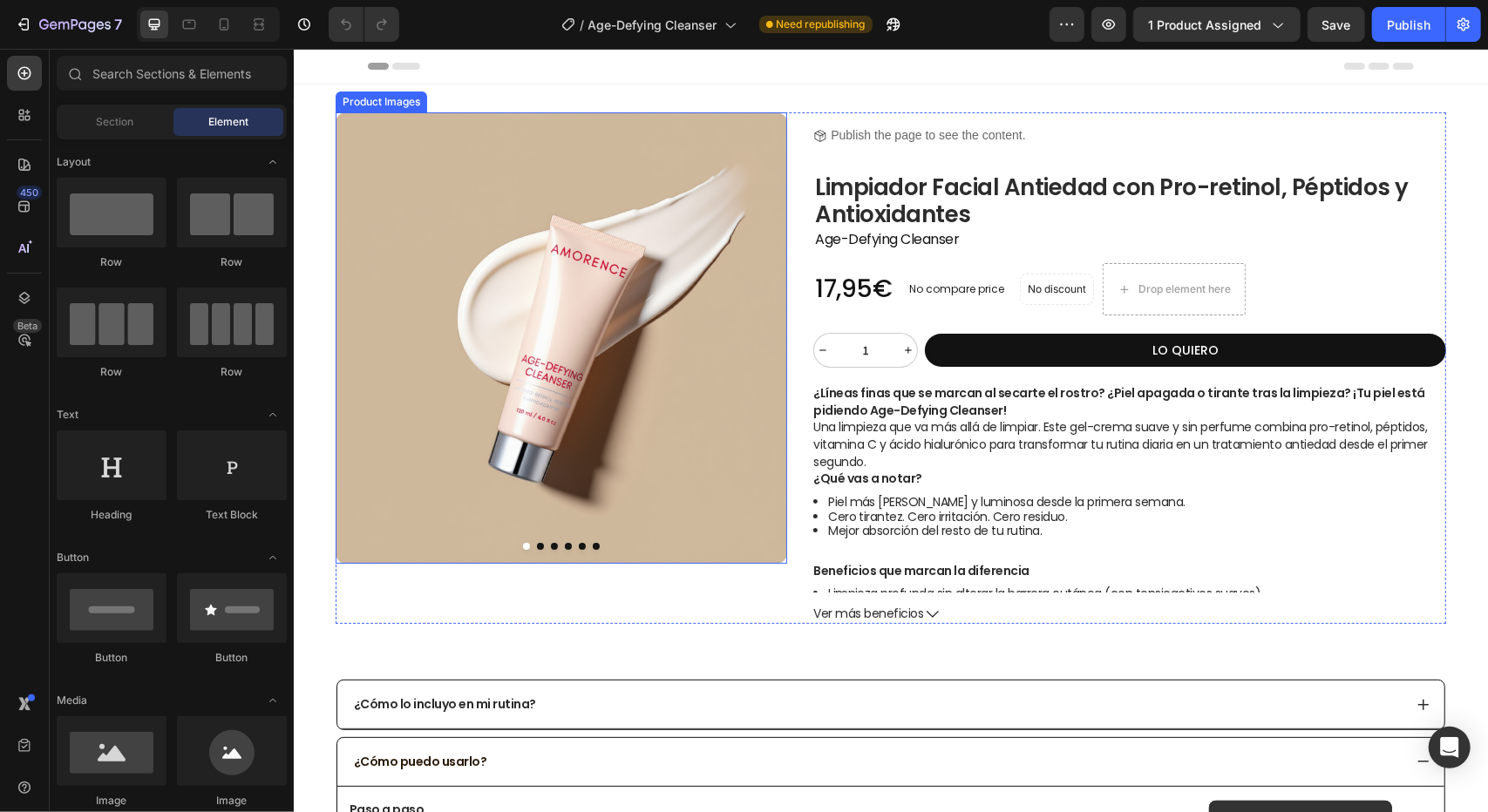
click at [594, 542] on button "Dot" at bounding box center [595, 546] width 7 height 7
